Goal: Check status: Check status

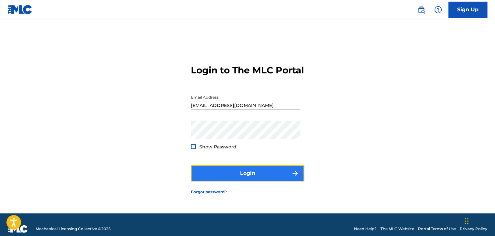
click at [293, 177] on img "submit" at bounding box center [295, 174] width 8 height 8
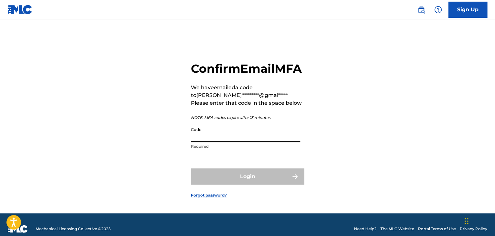
click at [215, 142] on input "Code" at bounding box center [245, 133] width 109 height 18
paste input "387025"
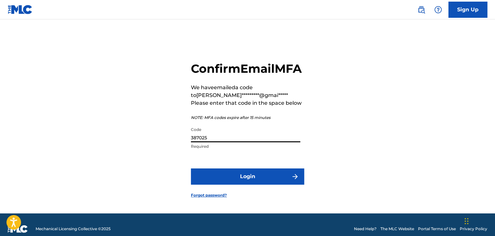
type input "387025"
click at [191, 169] on button "Login" at bounding box center [247, 177] width 113 height 16
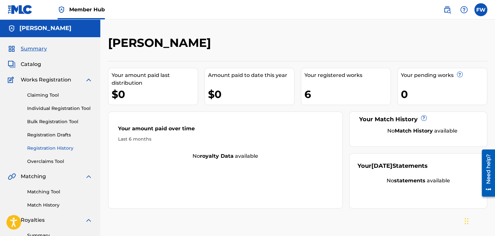
click at [53, 148] on link "Registration History" at bounding box center [59, 148] width 65 height 7
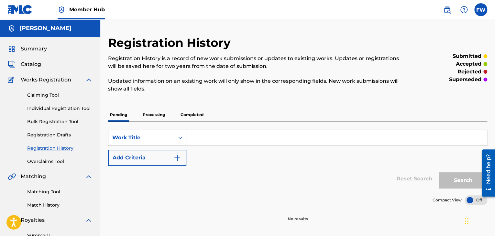
click at [194, 116] on p "Completed" at bounding box center [192, 115] width 27 height 14
